Goal: Find specific page/section: Find specific page/section

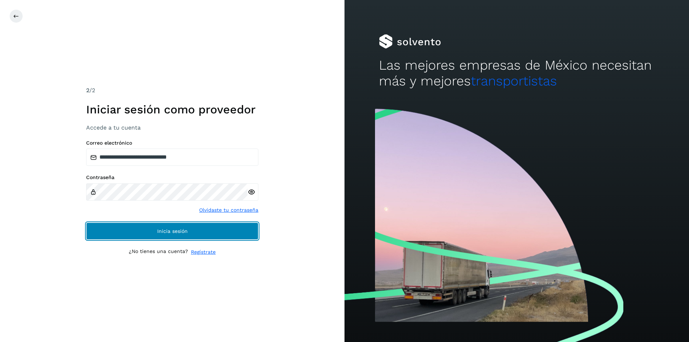
click at [220, 235] on button "Inicia sesión" at bounding box center [172, 230] width 172 height 17
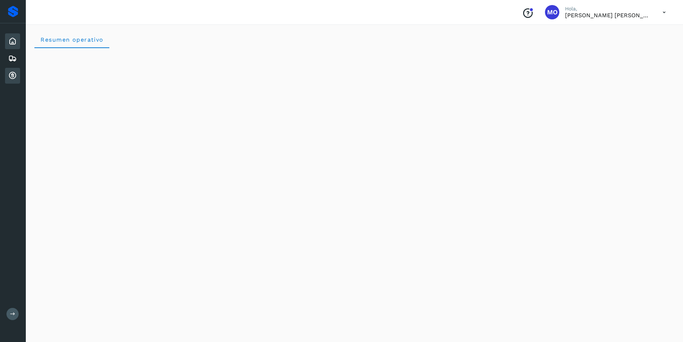
click at [13, 75] on icon at bounding box center [12, 75] width 9 height 9
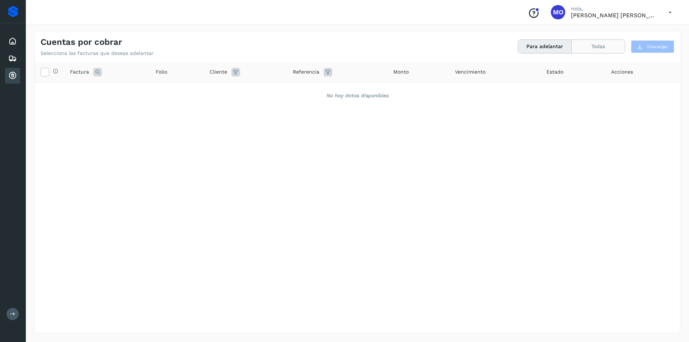
click at [593, 46] on button "Todas" at bounding box center [597, 46] width 53 height 13
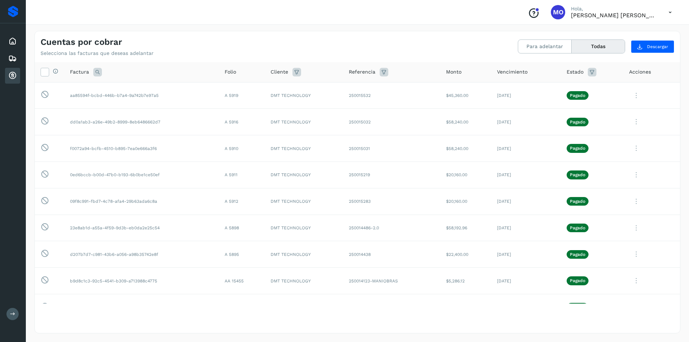
click at [16, 9] on div "Proveedores" at bounding box center [13, 11] width 10 height 11
click at [14, 39] on icon at bounding box center [12, 41] width 9 height 9
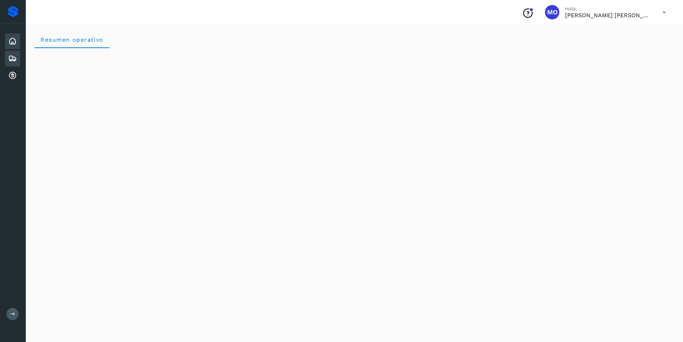
click at [17, 59] on div "Embarques" at bounding box center [12, 59] width 15 height 16
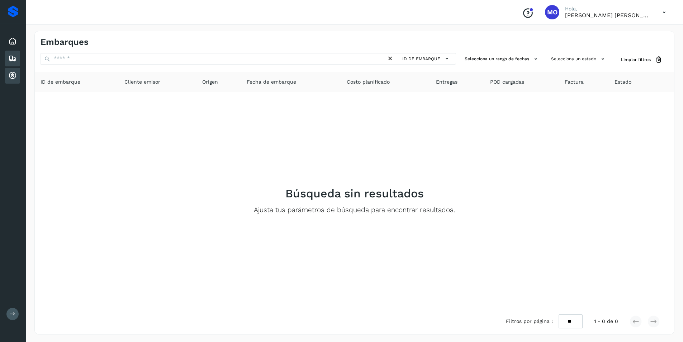
click at [11, 76] on icon at bounding box center [12, 75] width 9 height 9
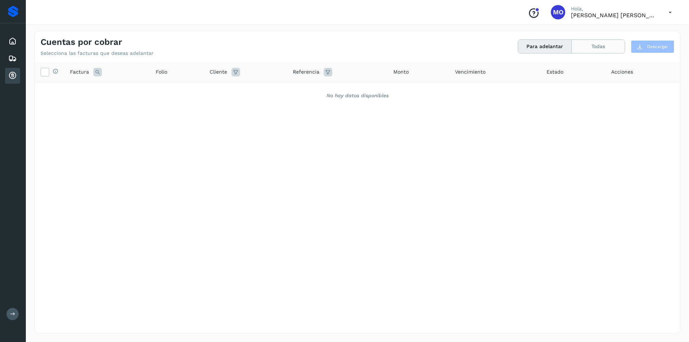
click at [601, 47] on button "Todas" at bounding box center [597, 46] width 53 height 13
